Goal: Use online tool/utility: Utilize a website feature to perform a specific function

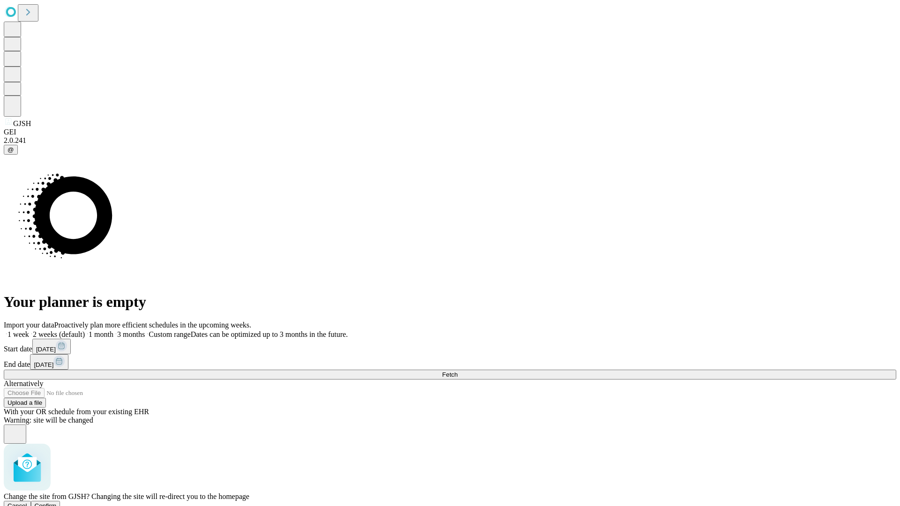
click at [57, 503] on span "Confirm" at bounding box center [46, 506] width 22 height 7
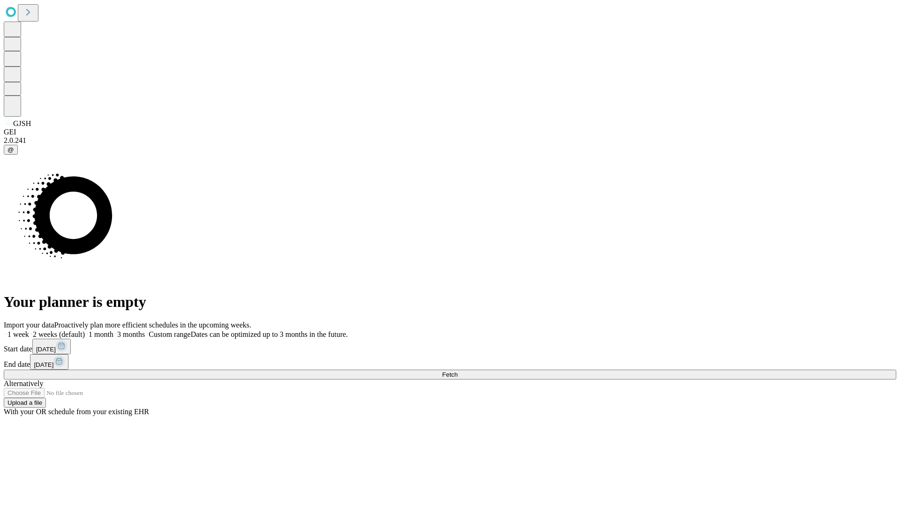
click at [113, 331] on label "1 month" at bounding box center [99, 335] width 29 height 8
click at [458, 371] on span "Fetch" at bounding box center [449, 374] width 15 height 7
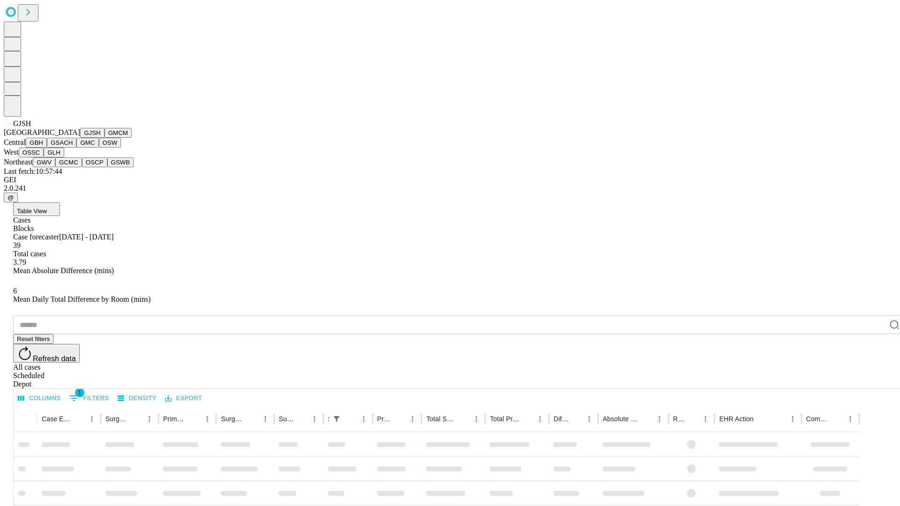
click at [105, 138] on button "GMCM" at bounding box center [118, 133] width 27 height 10
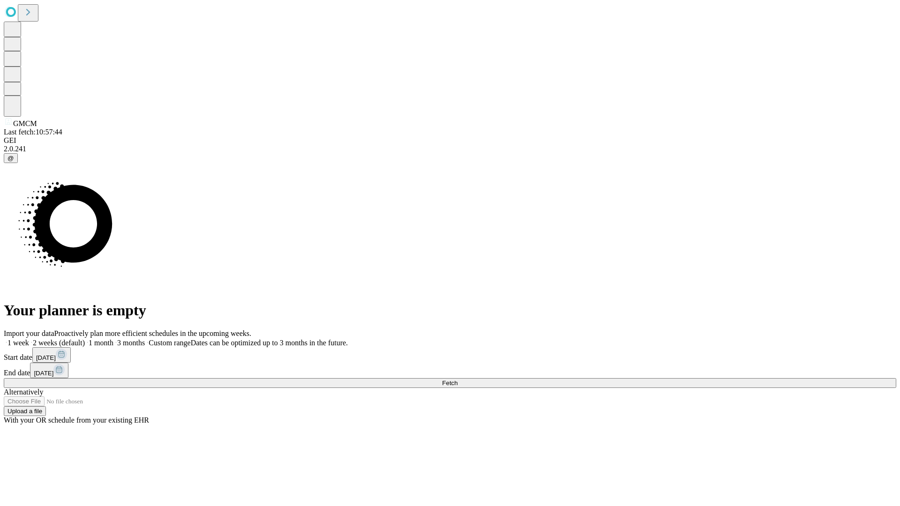
click at [113, 339] on label "1 month" at bounding box center [99, 343] width 29 height 8
click at [458, 380] on span "Fetch" at bounding box center [449, 383] width 15 height 7
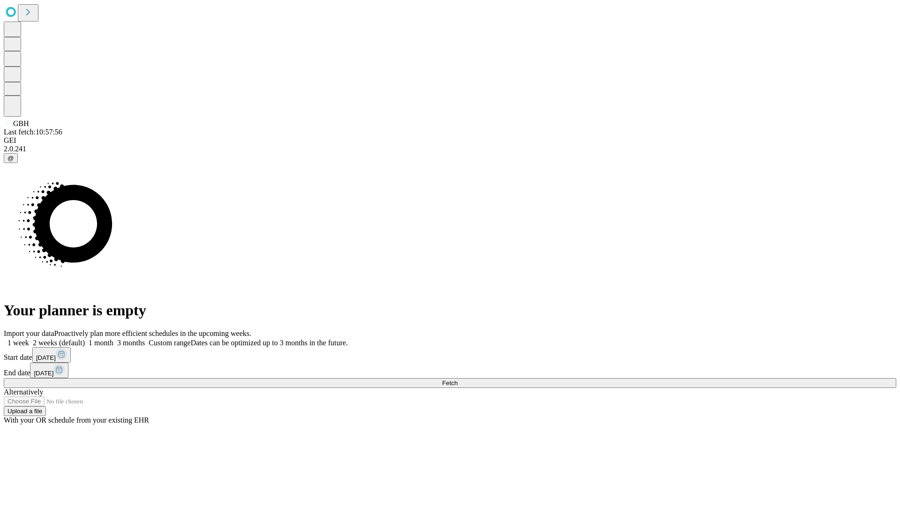
click at [113, 339] on label "1 month" at bounding box center [99, 343] width 29 height 8
click at [458, 380] on span "Fetch" at bounding box center [449, 383] width 15 height 7
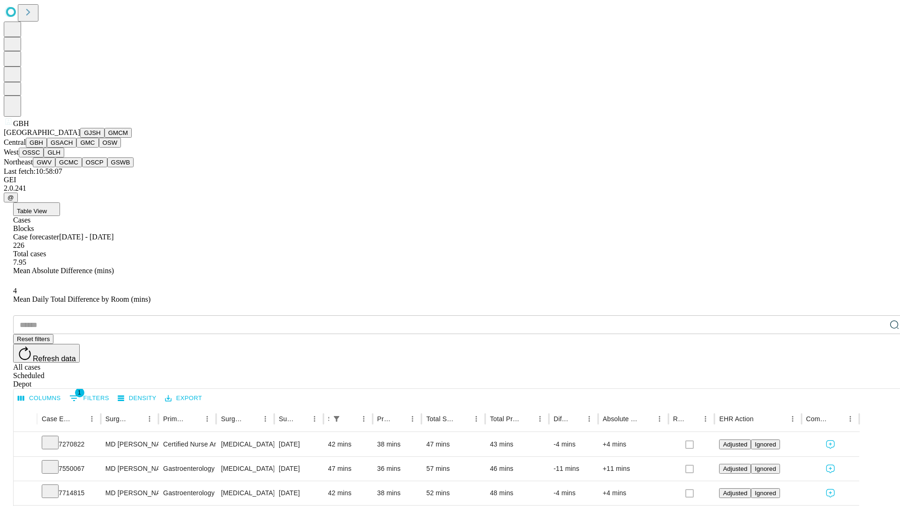
click at [73, 148] on button "GSACH" at bounding box center [62, 143] width 30 height 10
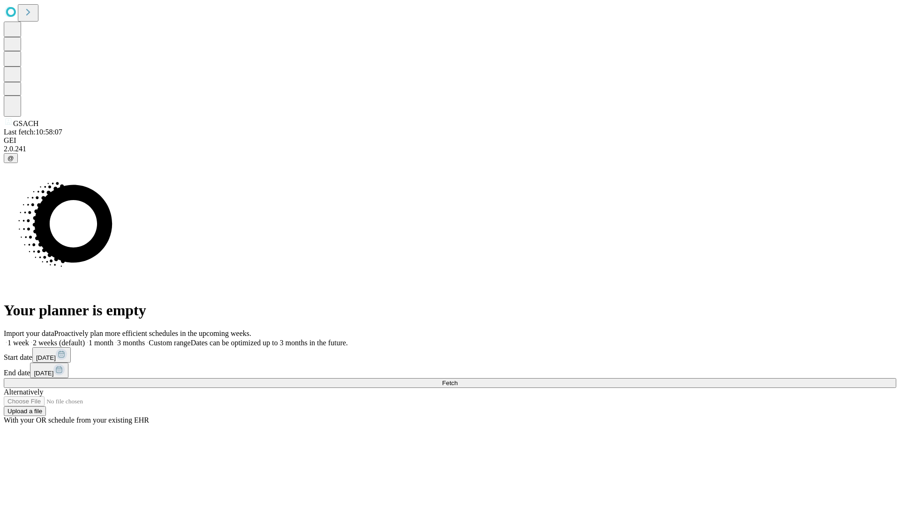
click at [458, 380] on span "Fetch" at bounding box center [449, 383] width 15 height 7
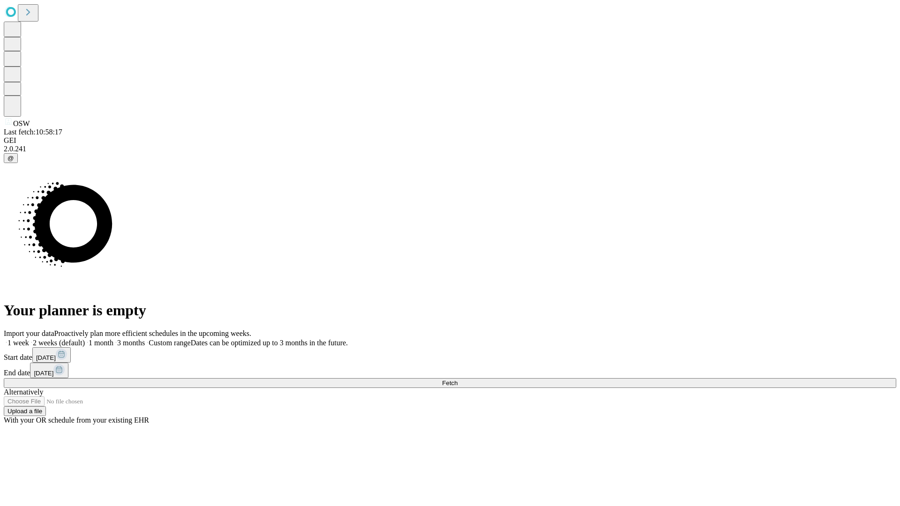
click at [113, 339] on label "1 month" at bounding box center [99, 343] width 29 height 8
click at [458, 380] on span "Fetch" at bounding box center [449, 383] width 15 height 7
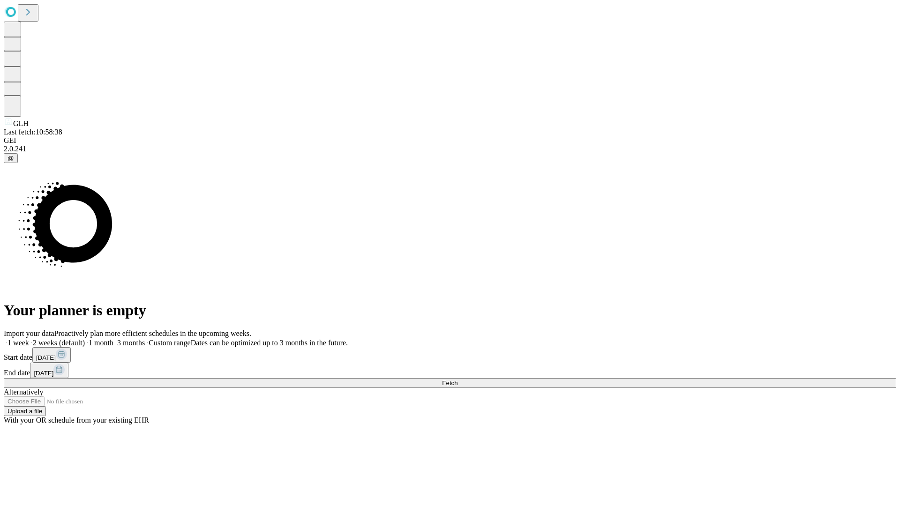
click at [458, 380] on span "Fetch" at bounding box center [449, 383] width 15 height 7
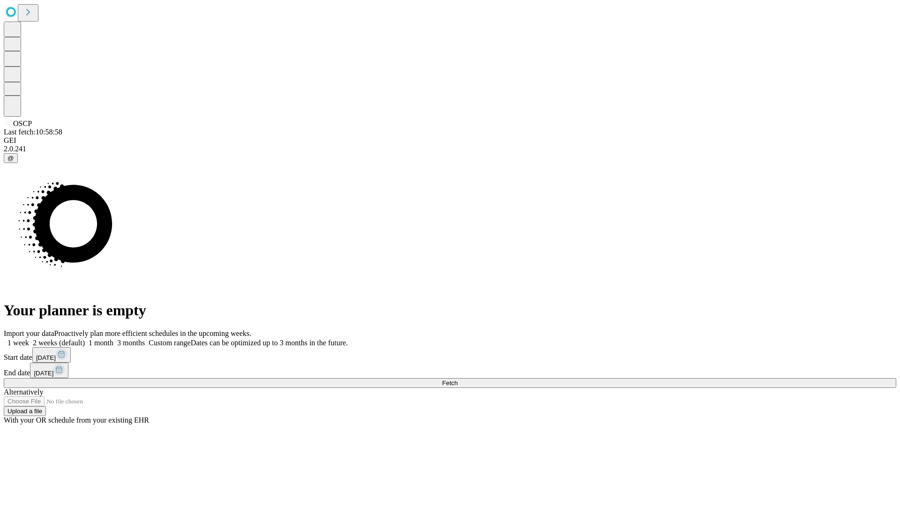
click at [458, 380] on span "Fetch" at bounding box center [449, 383] width 15 height 7
